Goal: Task Accomplishment & Management: Manage account settings

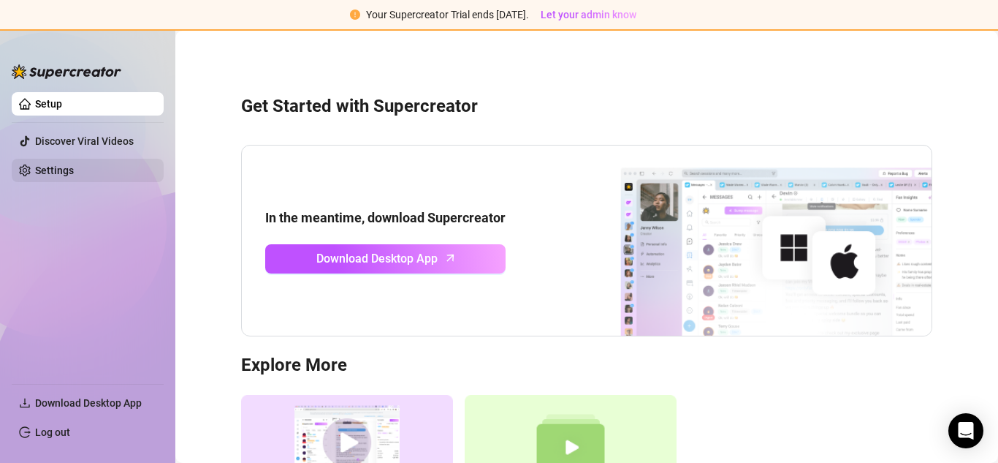
click at [55, 170] on link "Settings" at bounding box center [54, 170] width 39 height 12
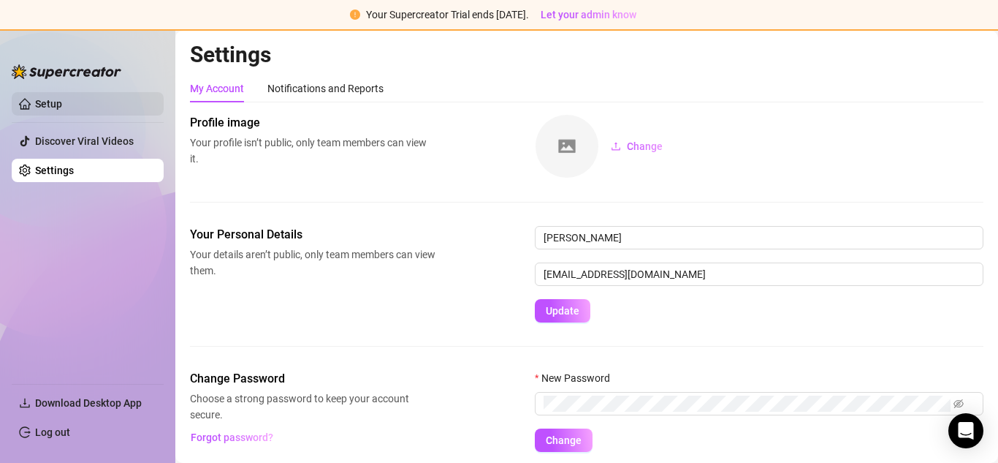
click at [62, 108] on link "Setup" at bounding box center [48, 104] width 27 height 12
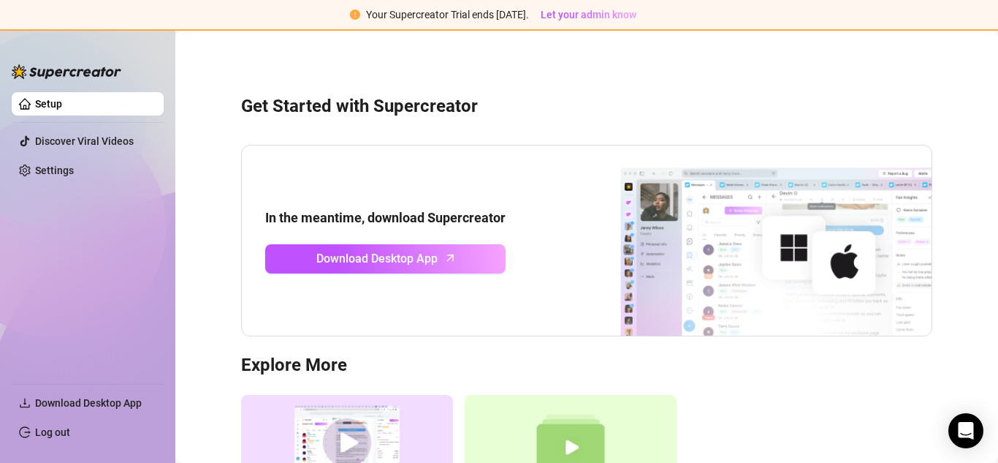
click at [388, 221] on strong "In the meantime, download Supercreator" at bounding box center [385, 217] width 240 height 15
click at [776, 243] on img at bounding box center [748, 240] width 365 height 190
click at [979, 424] on div "Open Intercom Messenger" at bounding box center [966, 430] width 39 height 39
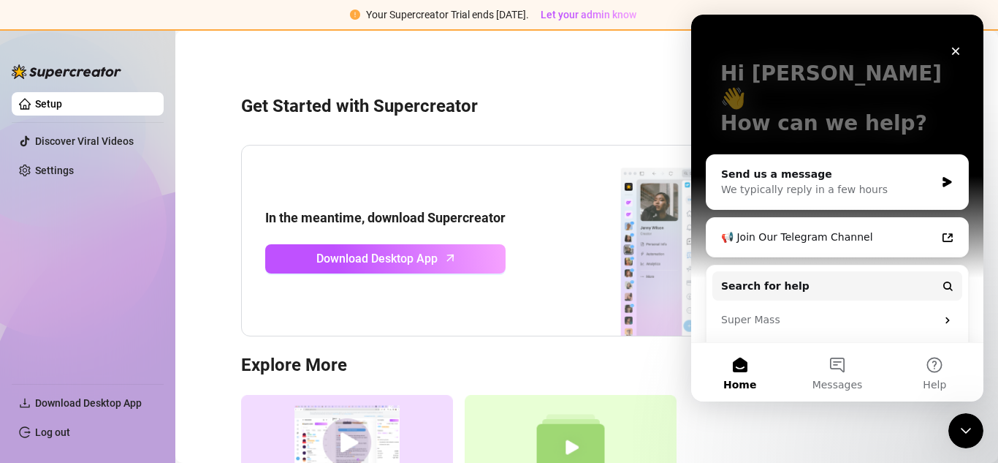
scroll to position [134, 0]
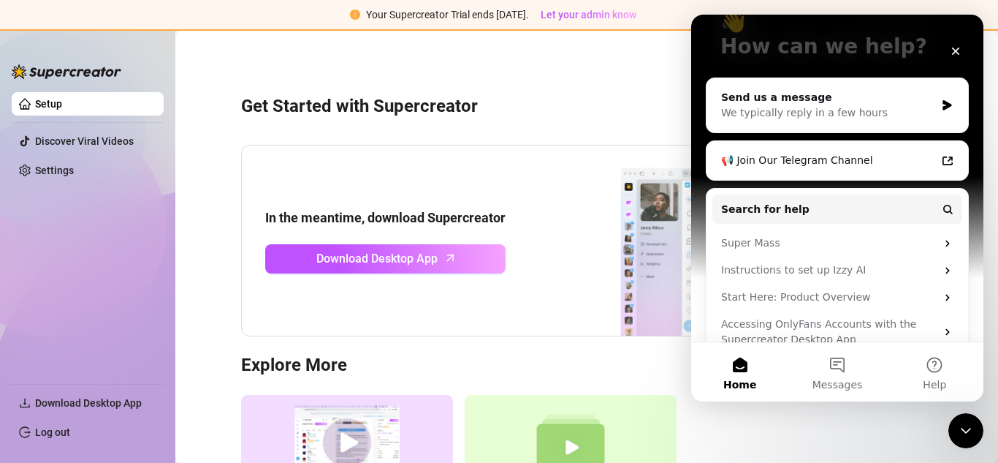
click at [523, 175] on div "In the meantime, download Supercreator Download Desktop App" at bounding box center [586, 240] width 691 height 191
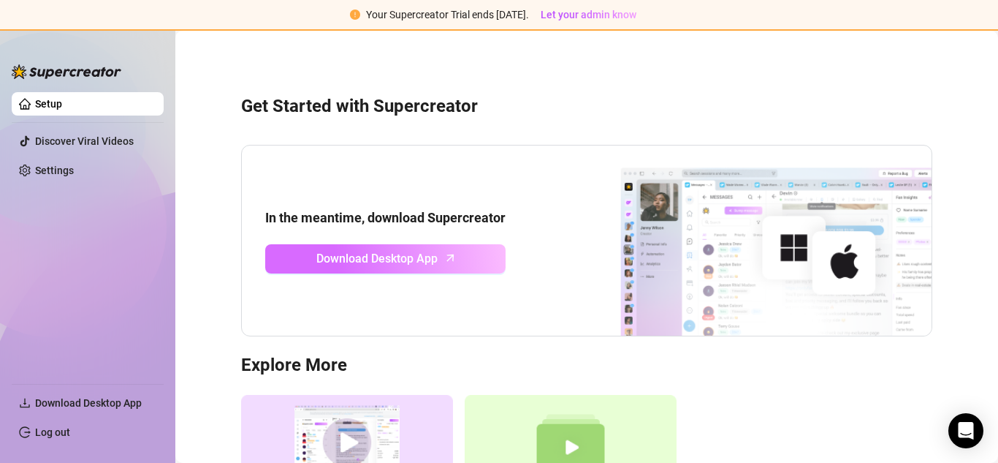
click at [435, 264] on span "Download Desktop App" at bounding box center [376, 258] width 121 height 18
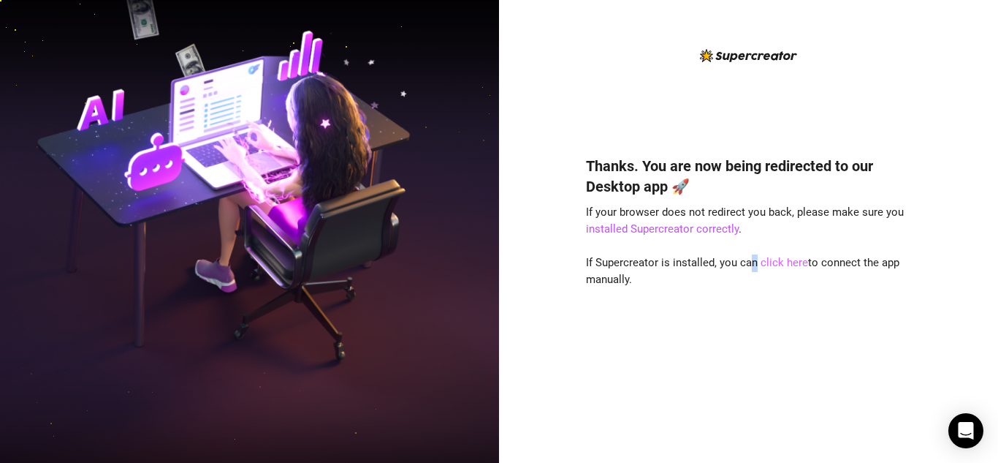
drag, startPoint x: 753, startPoint y: 260, endPoint x: 766, endPoint y: 257, distance: 13.5
click at [757, 260] on span "If Supercreator is installed, you can click here to connect the app manually." at bounding box center [743, 271] width 314 height 31
click at [767, 257] on link "click here" at bounding box center [785, 262] width 48 height 13
click at [765, 264] on link "click here" at bounding box center [785, 262] width 48 height 13
click at [721, 236] on div "Thanks. You are now being redirected to our Desktop app 🚀 If your browser does …" at bounding box center [749, 287] width 326 height 303
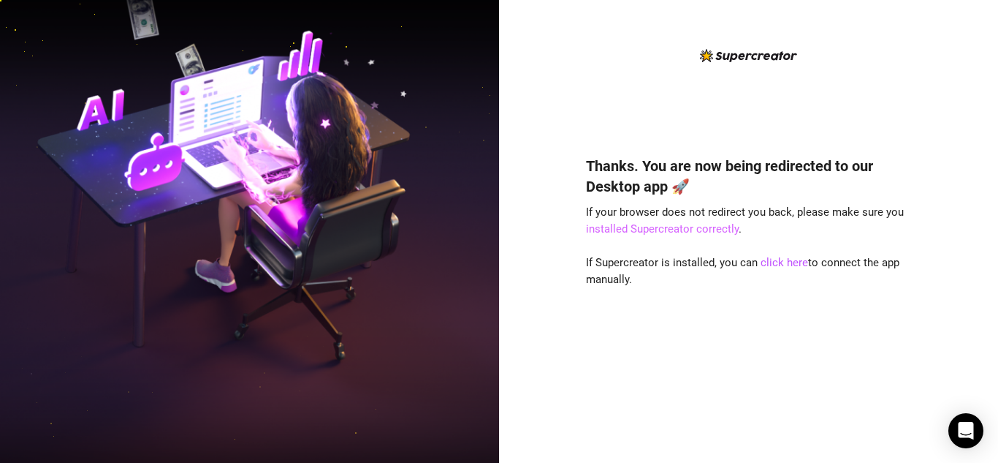
click at [711, 227] on link "installed Supercreator correctly" at bounding box center [662, 228] width 153 height 13
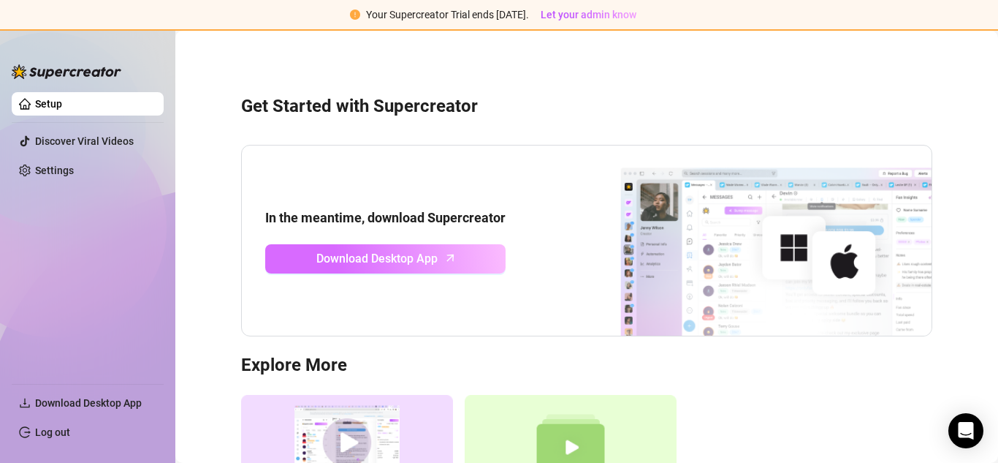
click at [300, 258] on link "Download Desktop App" at bounding box center [385, 258] width 240 height 29
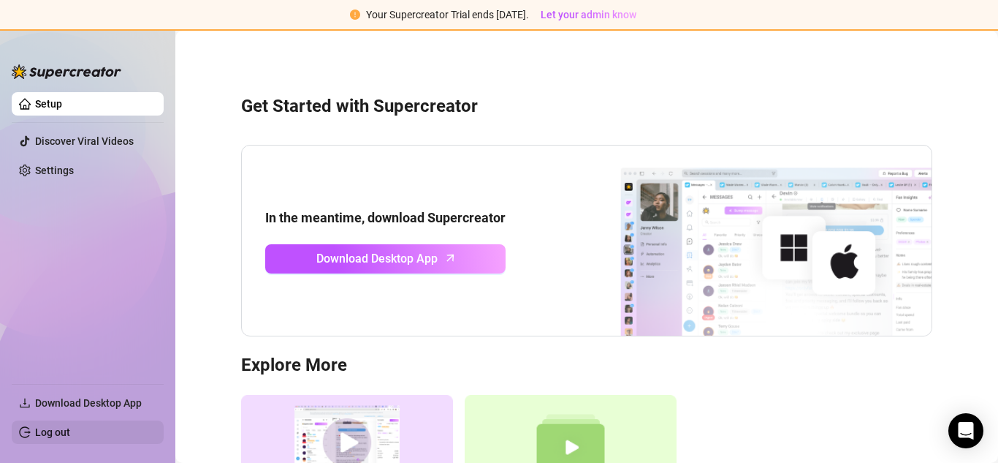
click at [56, 436] on link "Log out" at bounding box center [52, 432] width 35 height 12
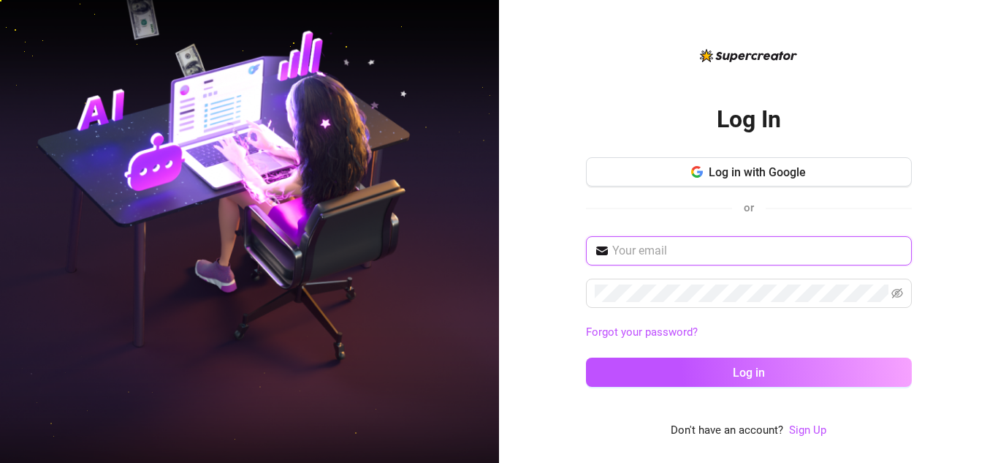
type input "[EMAIL_ADDRESS][DOMAIN_NAME]"
click at [674, 256] on input "[EMAIL_ADDRESS][DOMAIN_NAME]" at bounding box center [757, 251] width 291 height 18
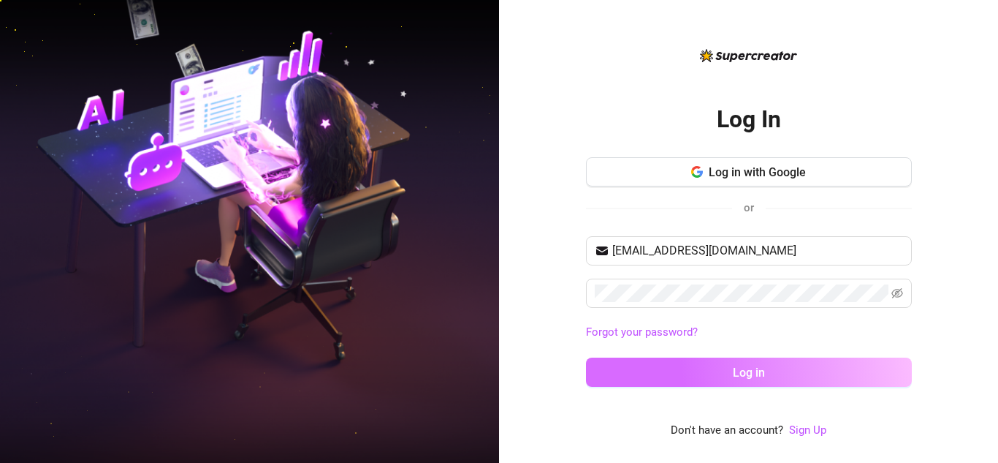
click at [652, 368] on button "Log in" at bounding box center [749, 371] width 326 height 29
